Goal: Information Seeking & Learning: Learn about a topic

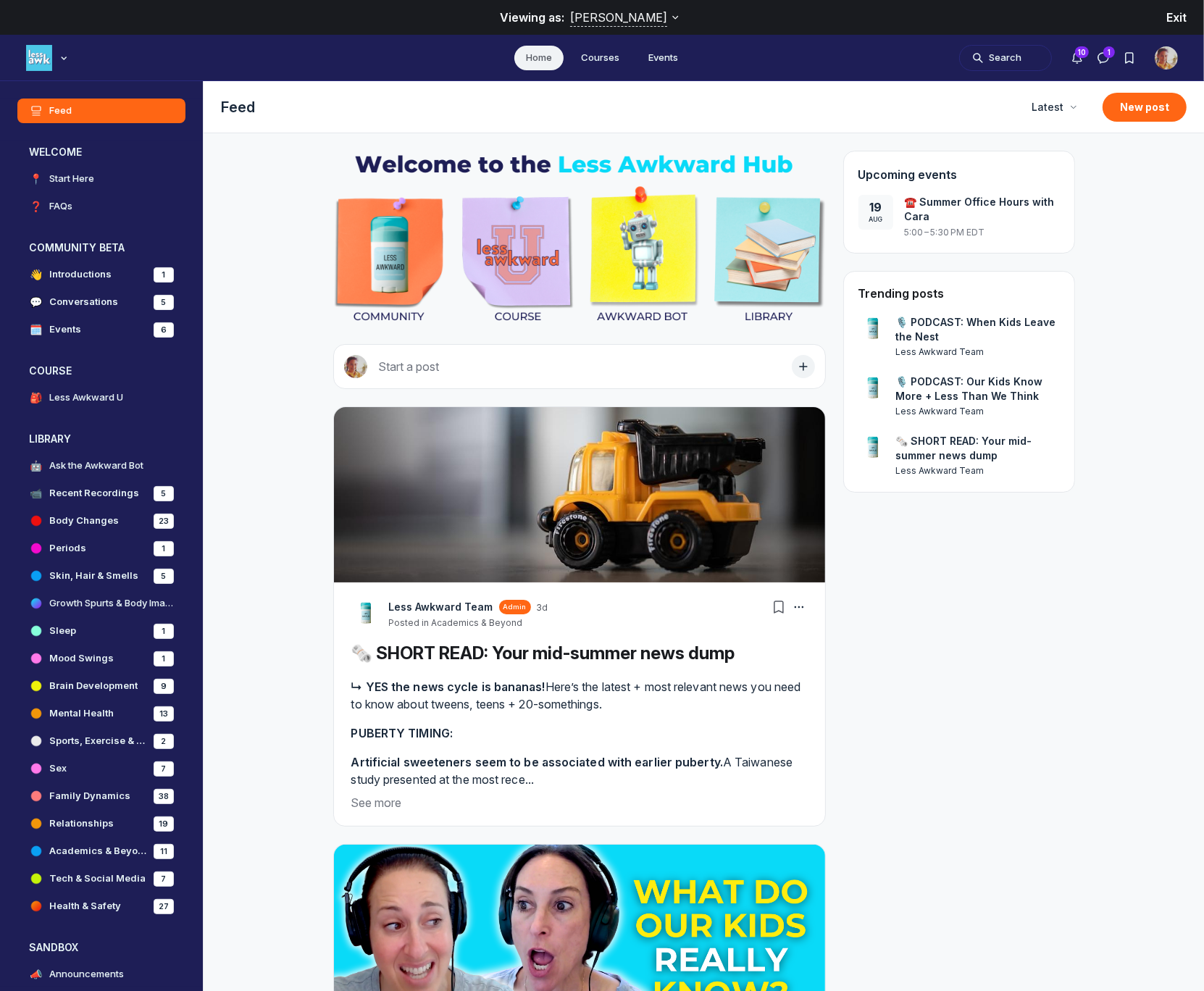
scroll to position [5925, 2774]
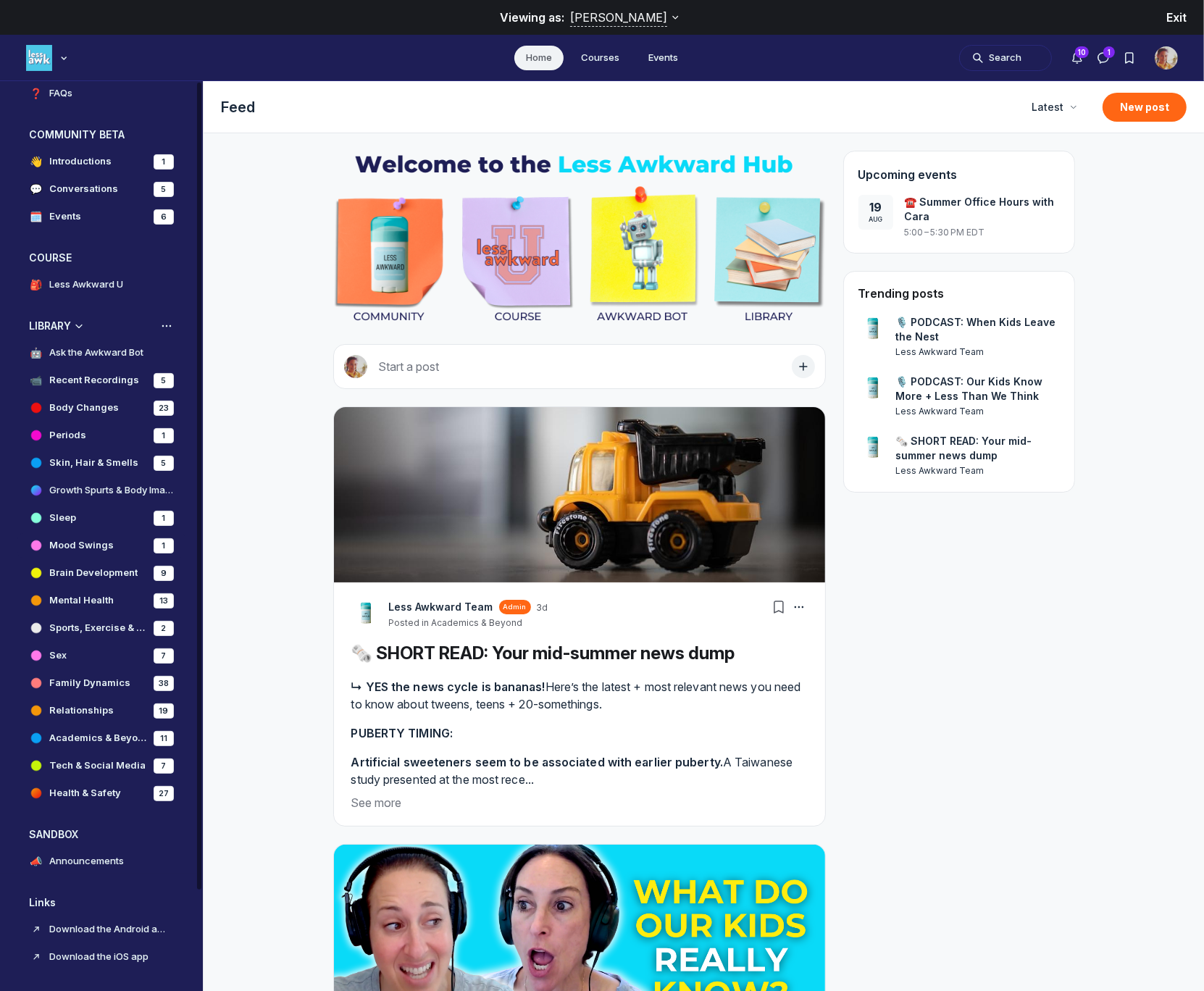
click at [87, 541] on h4 "Mood Swings" at bounding box center [81, 545] width 64 height 14
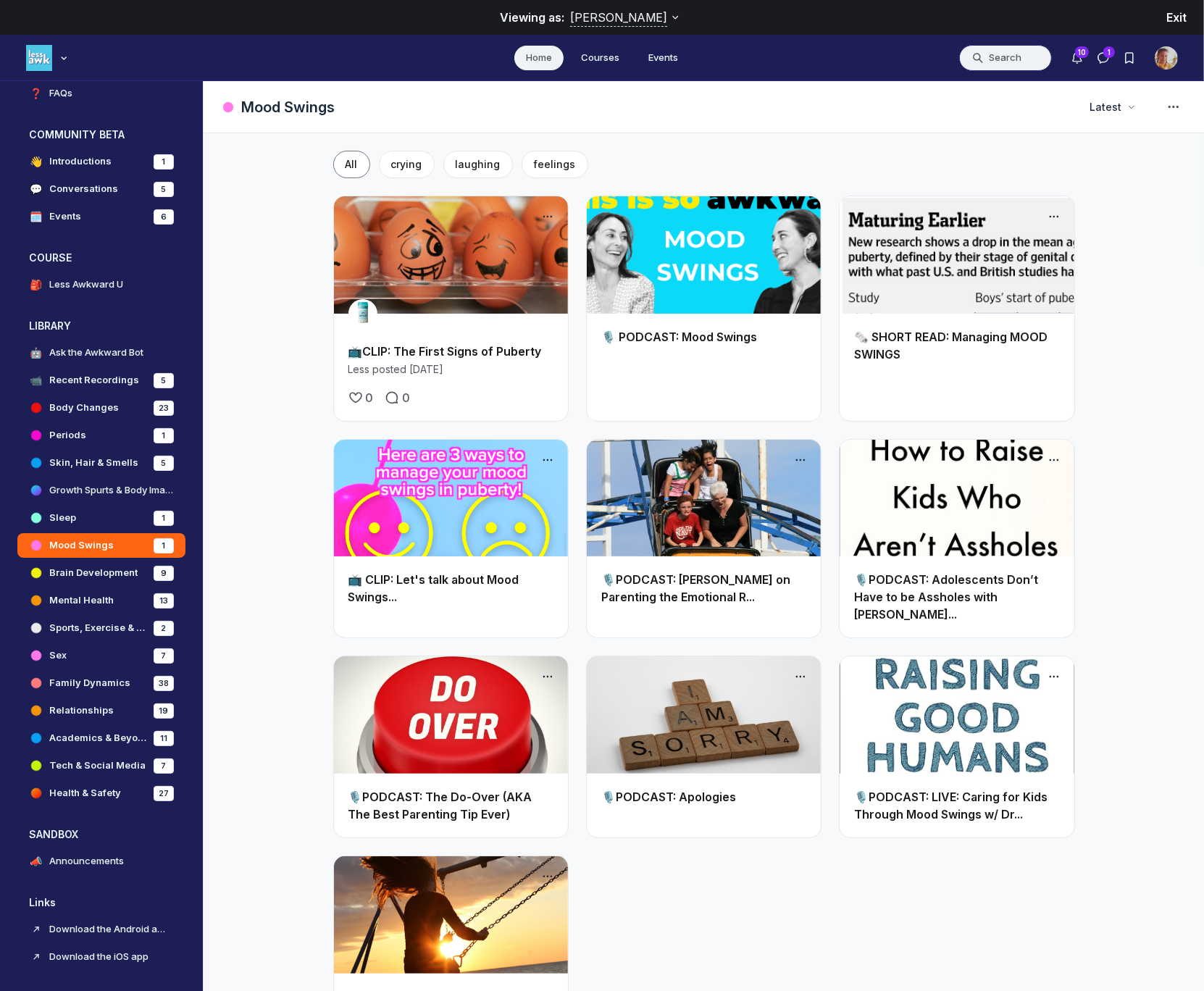
click at [1012, 54] on button "Search" at bounding box center [1005, 58] width 93 height 26
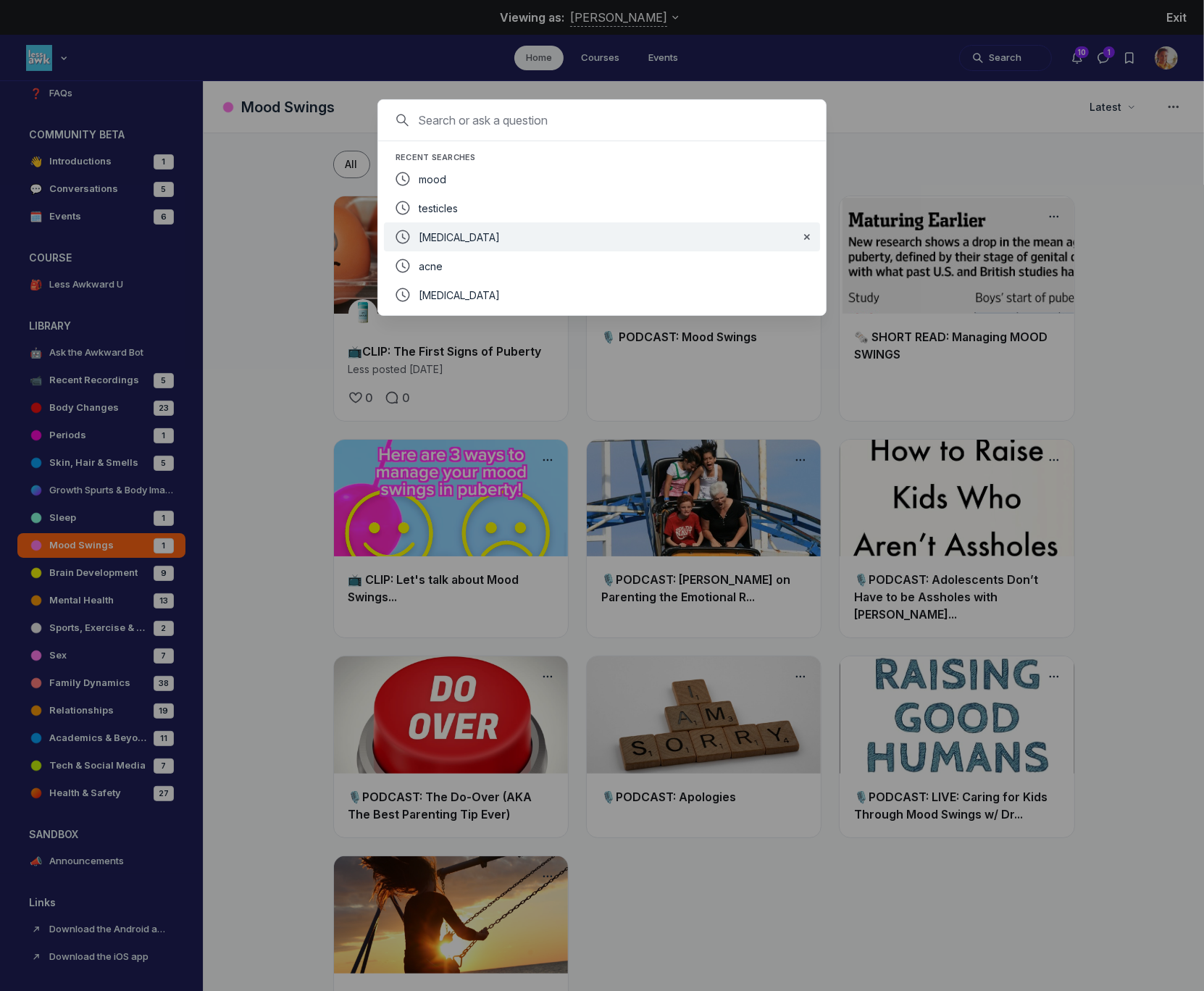
click at [466, 242] on div "[MEDICAL_DATA]" at bounding box center [603, 236] width 369 height 17
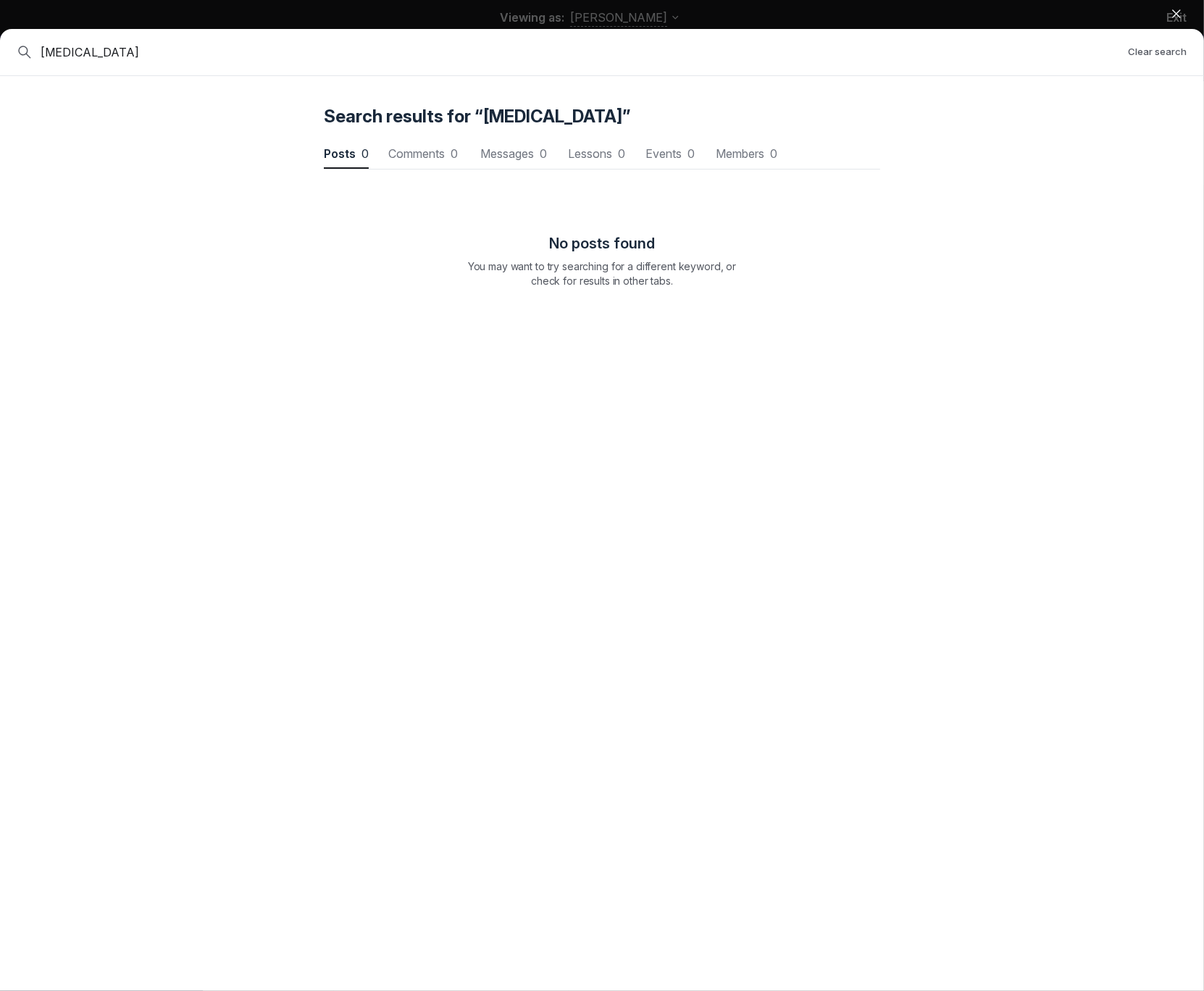
scroll to position [1959, 4365]
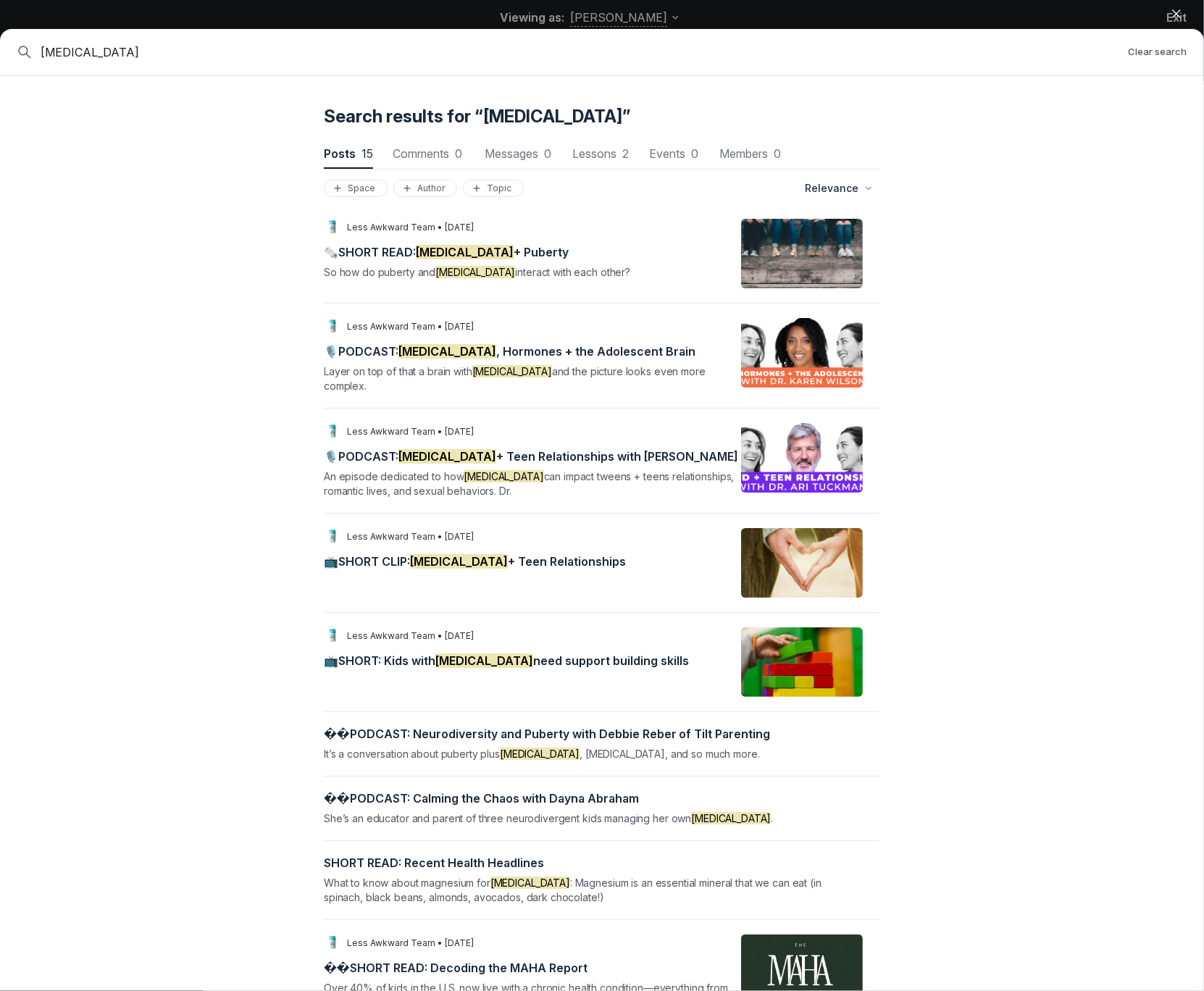
click at [1175, 13] on icon "button" at bounding box center [1176, 13] width 14 height 14
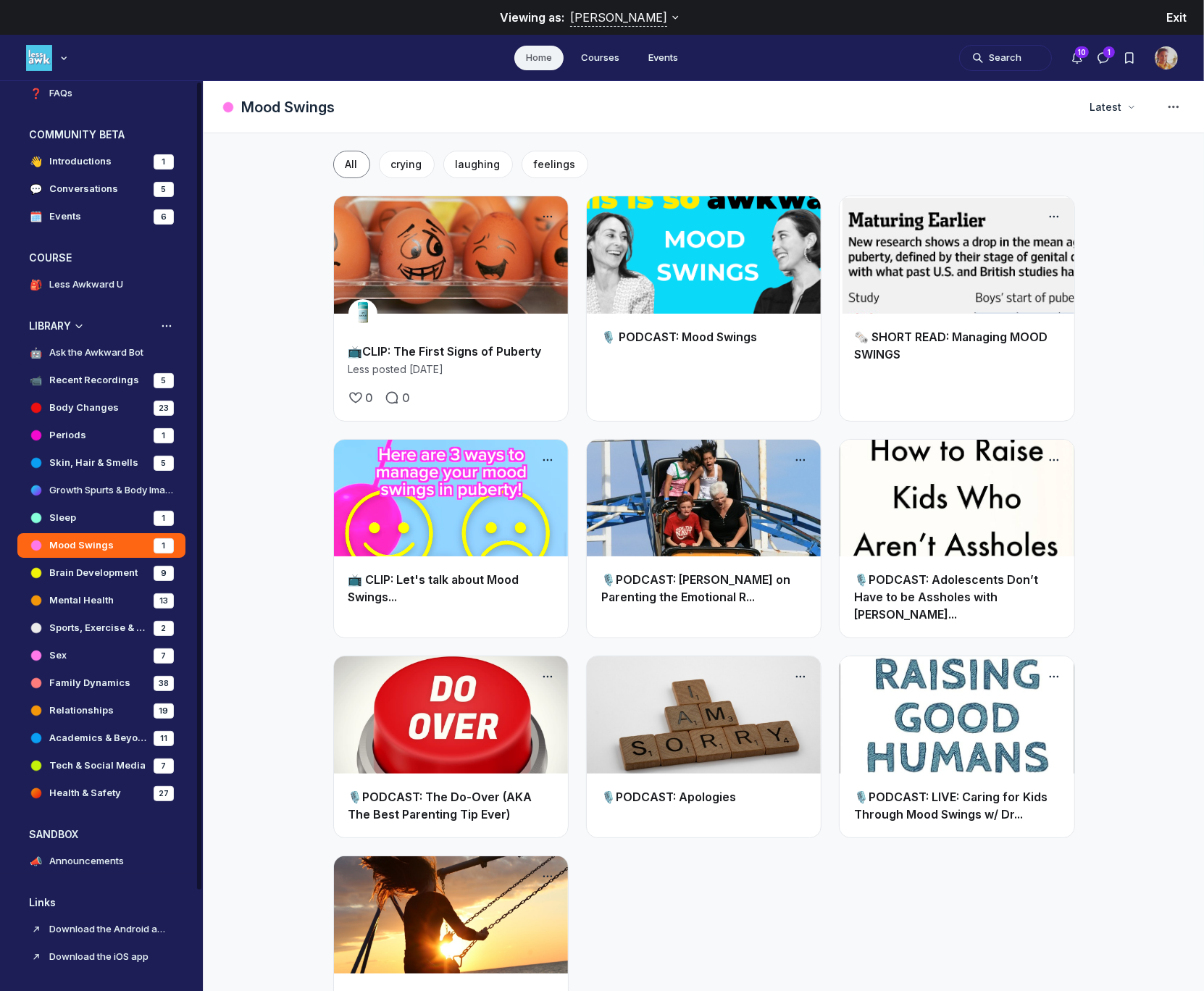
click at [91, 354] on h4 "Ask the Awkward Bot" at bounding box center [96, 352] width 94 height 14
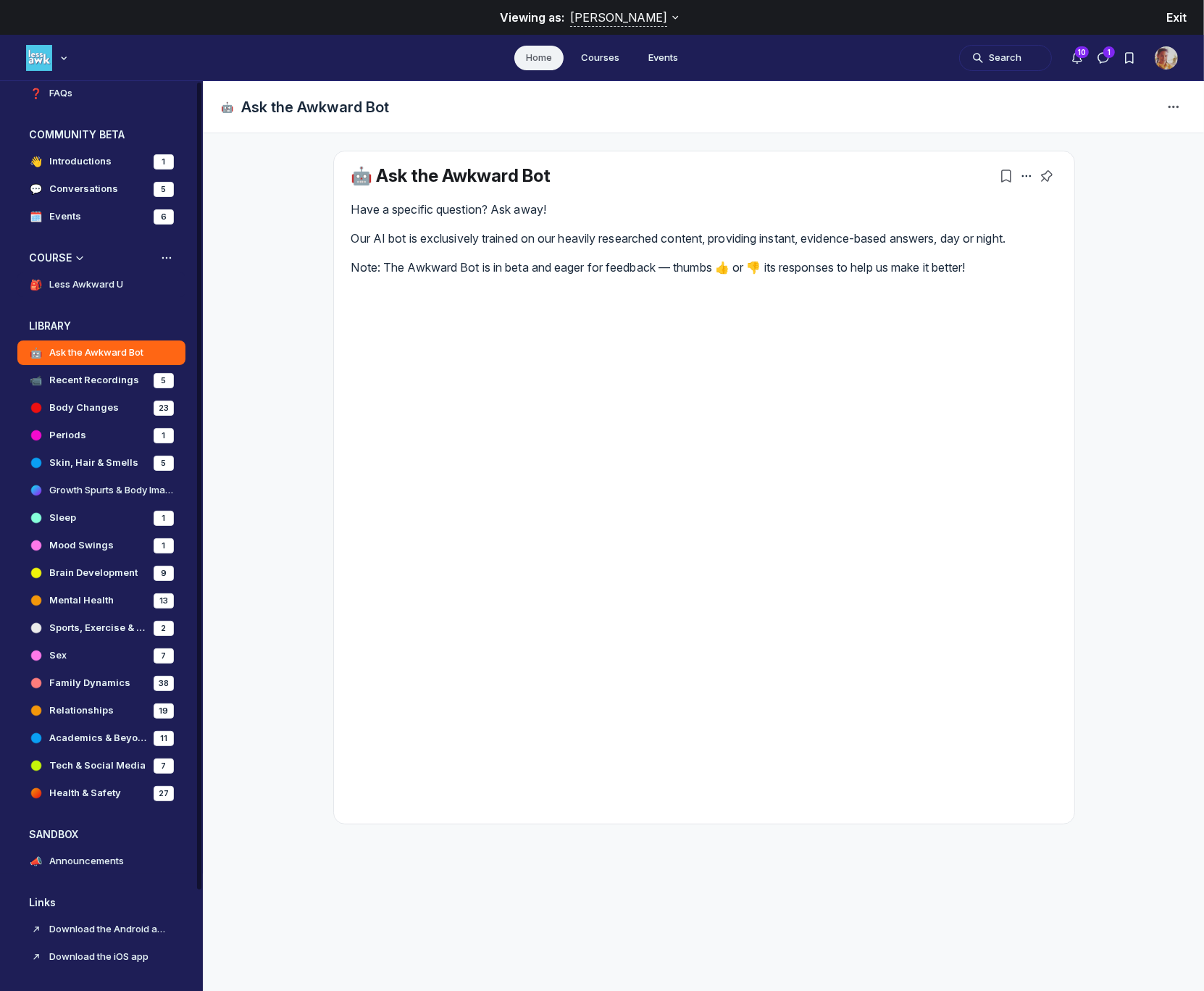
click at [98, 280] on h4 "Less Awkward U" at bounding box center [86, 284] width 73 height 14
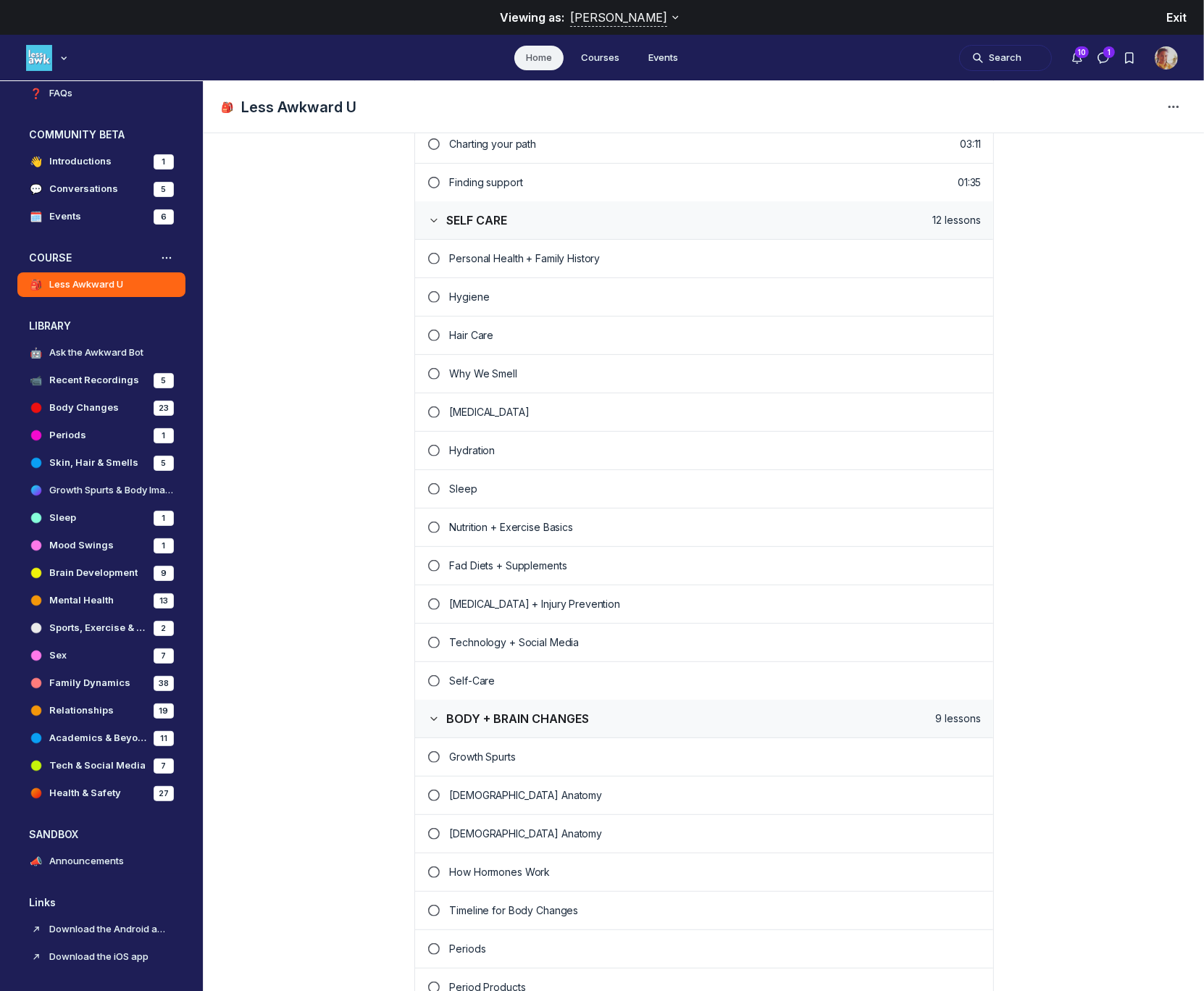
scroll to position [512, 0]
click at [495, 364] on p "Why We Smell" at bounding box center [715, 371] width 532 height 14
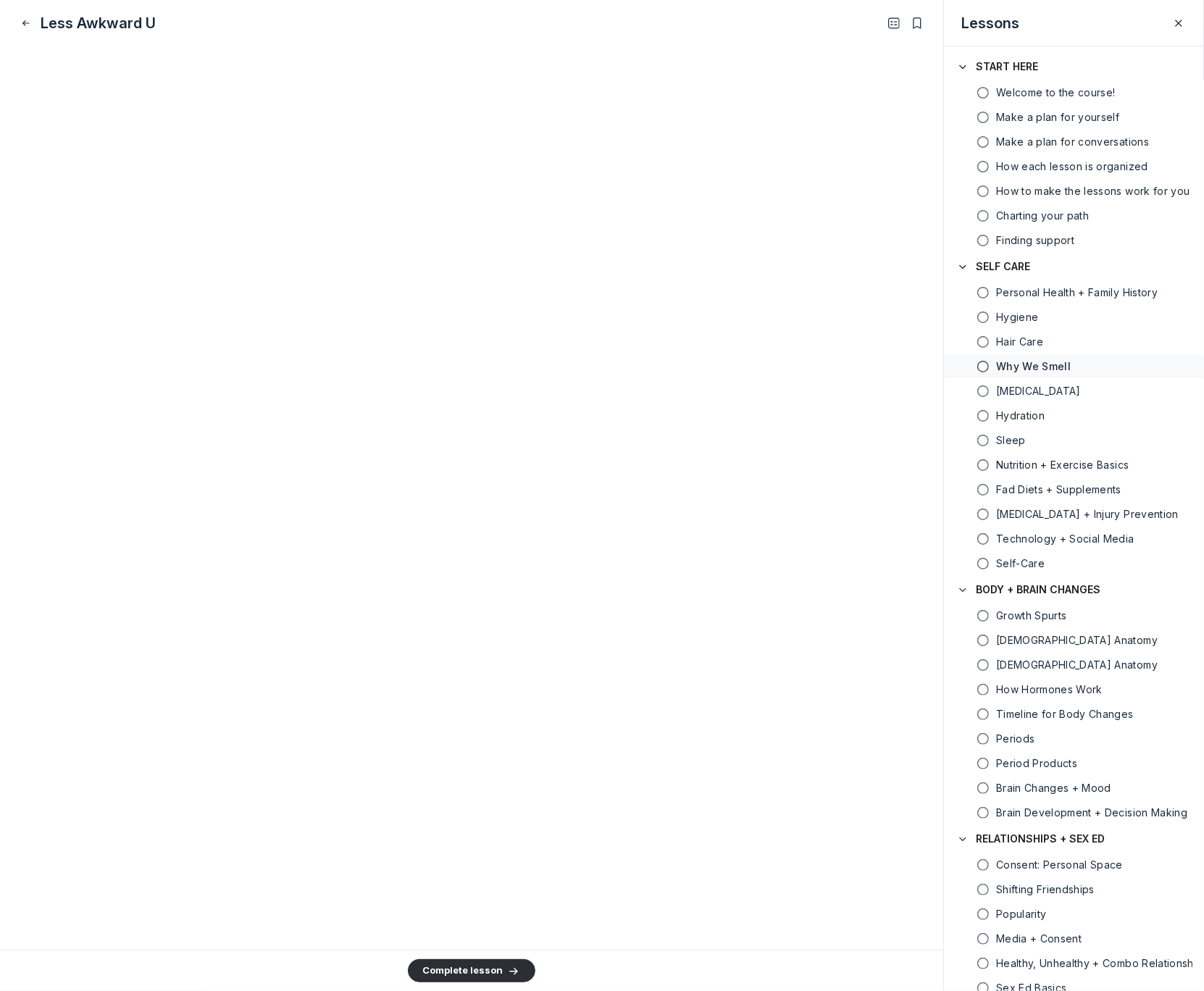
scroll to position [4450, 0]
